Goal: Information Seeking & Learning: Learn about a topic

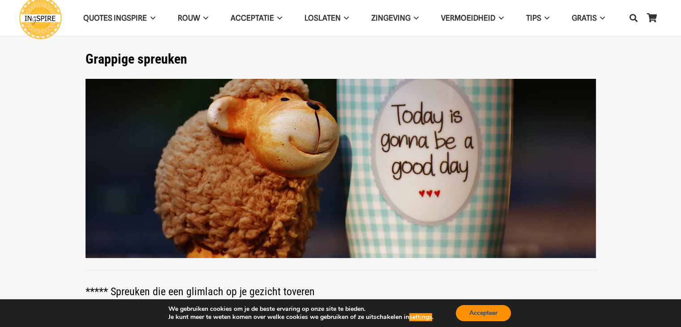
click at [471, 308] on button "Accepteer" at bounding box center [483, 313] width 55 height 16
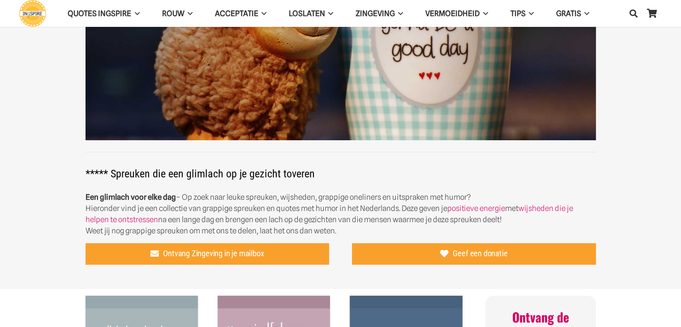
scroll to position [233, 0]
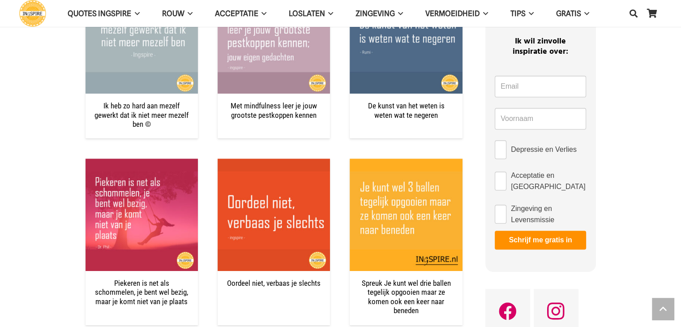
scroll to position [450, 0]
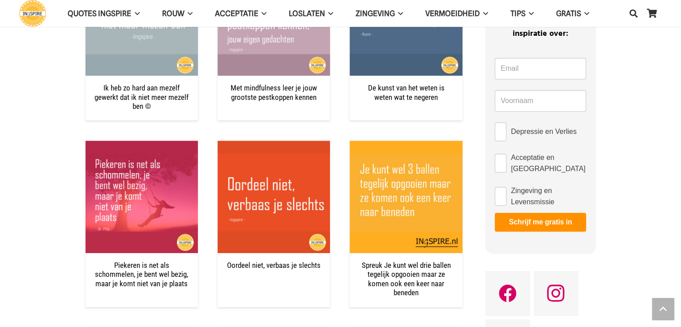
click at [274, 313] on div "Ik heb zo hard aan mezelf gewerkt dat ik niet meer mezelf ben © Met mindfulness…" at bounding box center [273, 307] width 377 height 689
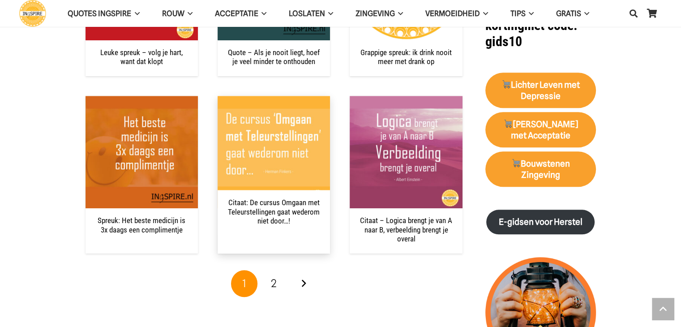
scroll to position [861, 0]
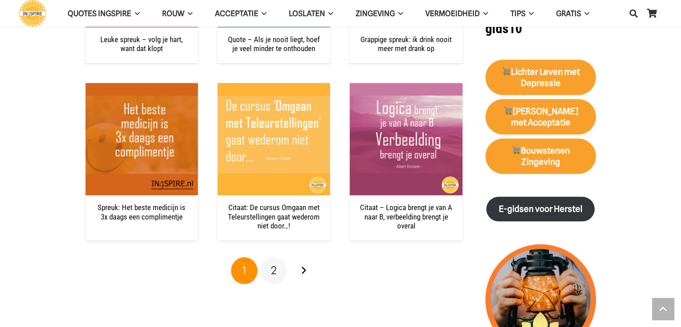
click at [271, 277] on link "2" at bounding box center [273, 270] width 27 height 27
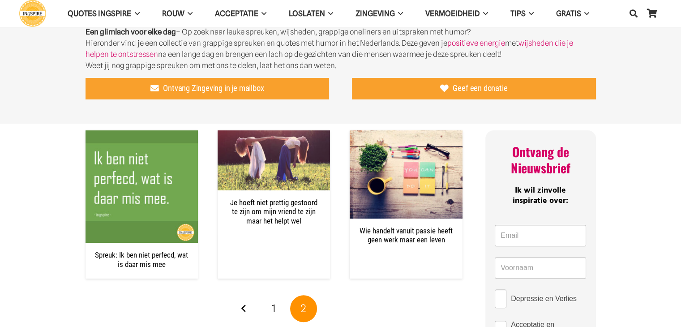
scroll to position [340, 0]
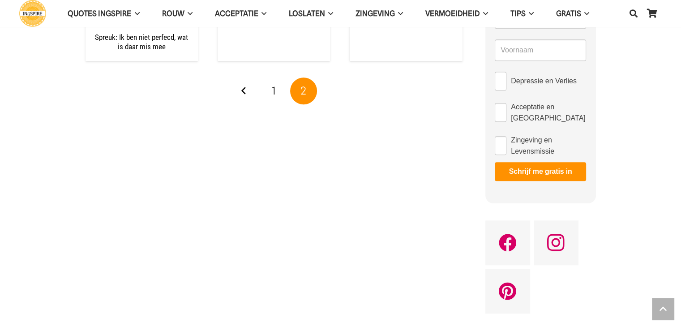
scroll to position [501, 0]
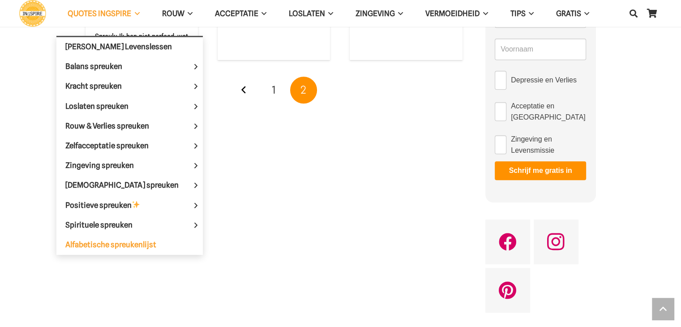
click at [81, 240] on span "Alfabetische spreukenlijst" at bounding box center [110, 244] width 91 height 9
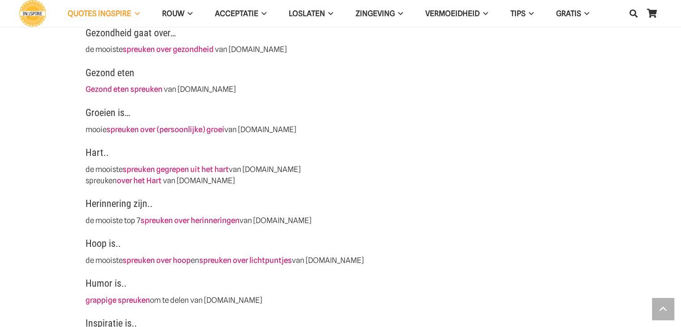
scroll to position [931, 0]
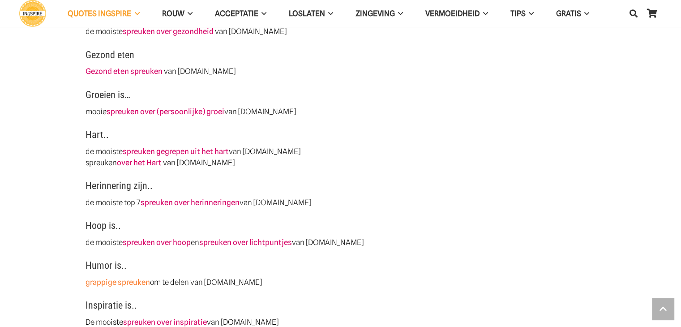
click at [111, 279] on strong "grappige spreuken" at bounding box center [117, 281] width 64 height 9
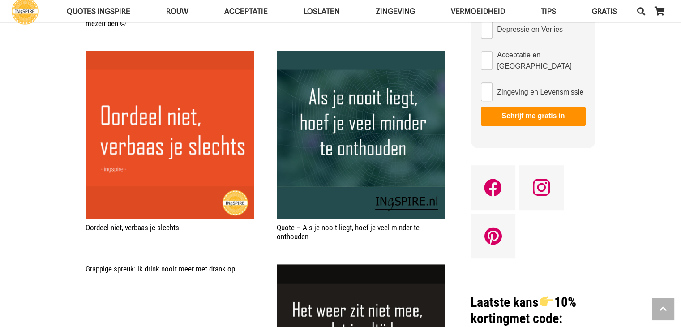
scroll to position [644, 0]
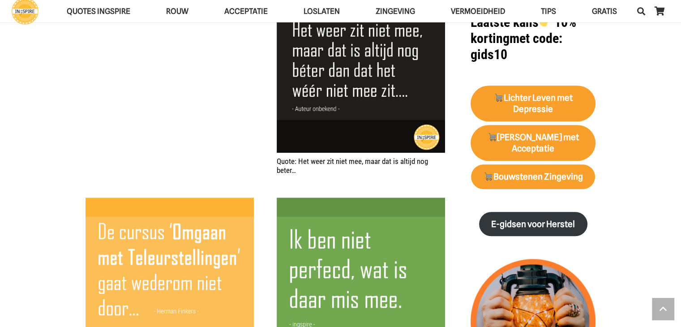
click at [113, 276] on img "Citaat: De cursus Omgaan met Teleurstellingen gaat wederom niet door…!" at bounding box center [169, 281] width 168 height 168
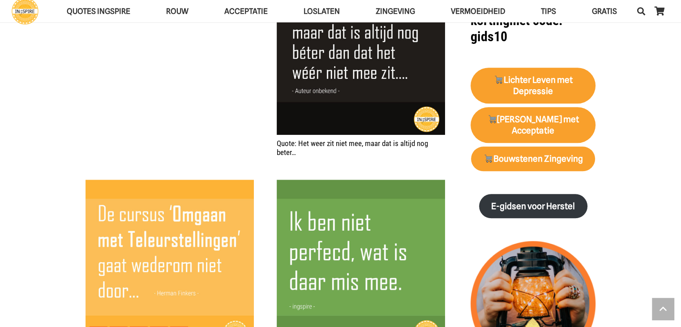
scroll to position [875, 0]
